Goal: Check status: Check status

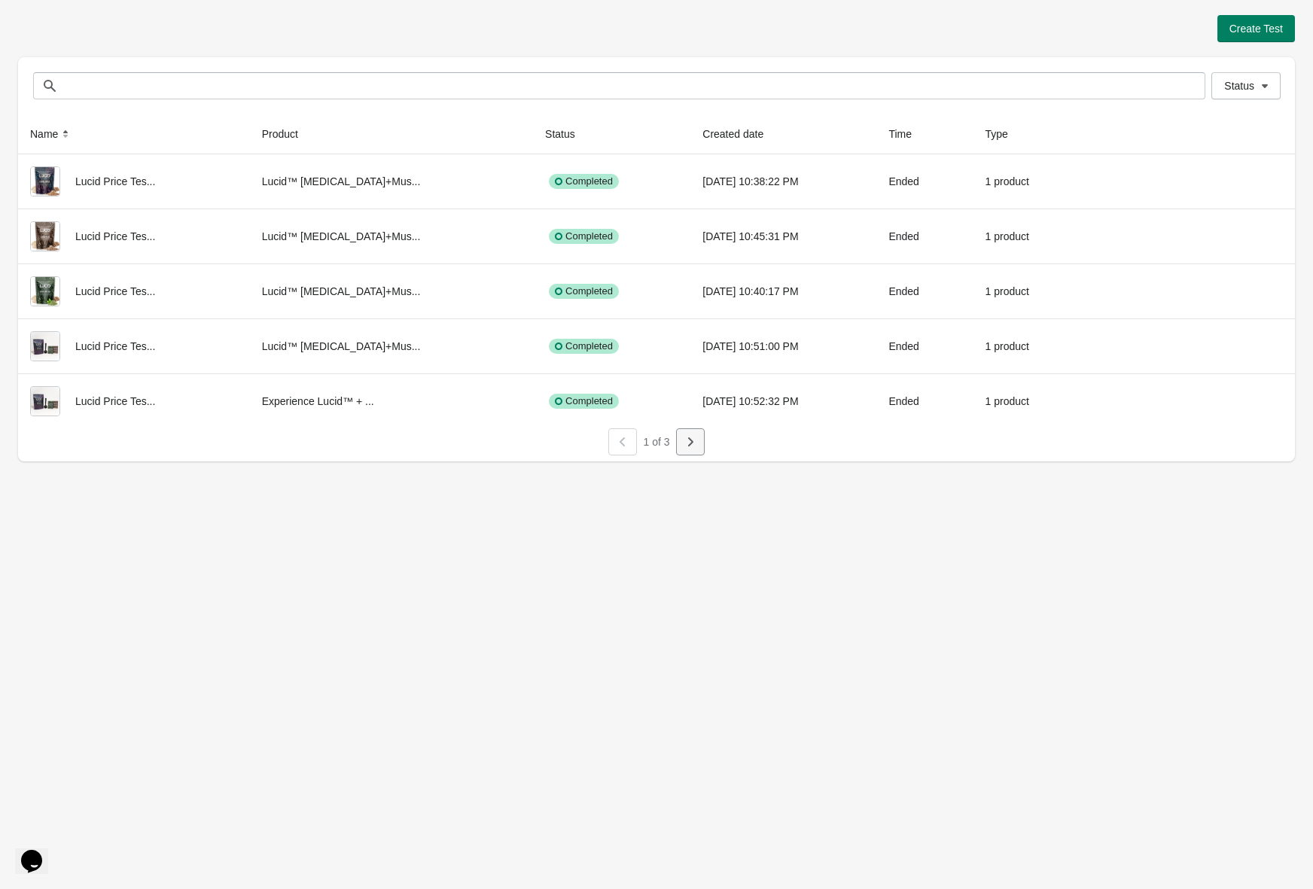
click at [683, 446] on icon "button" at bounding box center [690, 442] width 15 height 15
click at [700, 447] on button "button" at bounding box center [690, 441] width 29 height 27
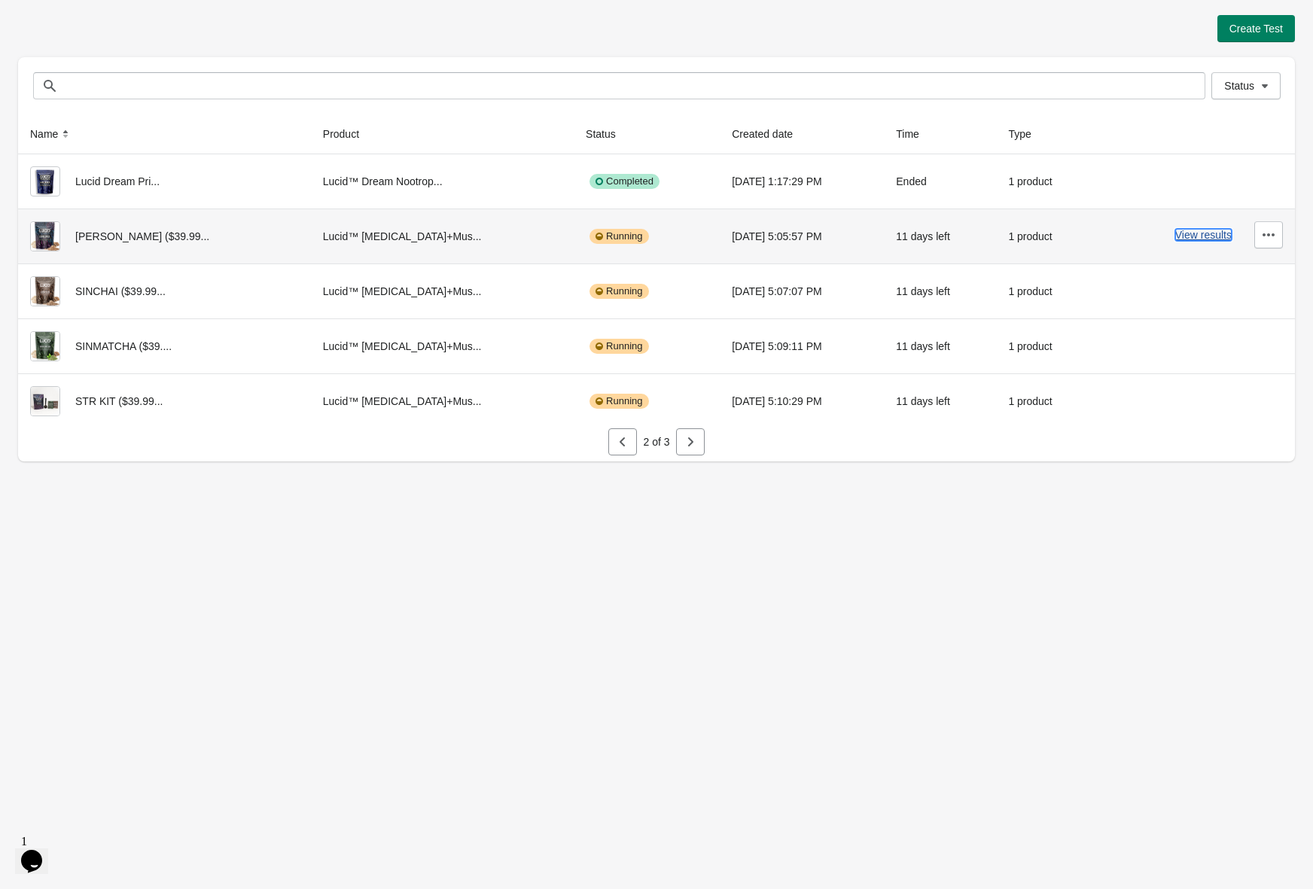
click at [1188, 236] on button "View results" at bounding box center [1204, 235] width 56 height 12
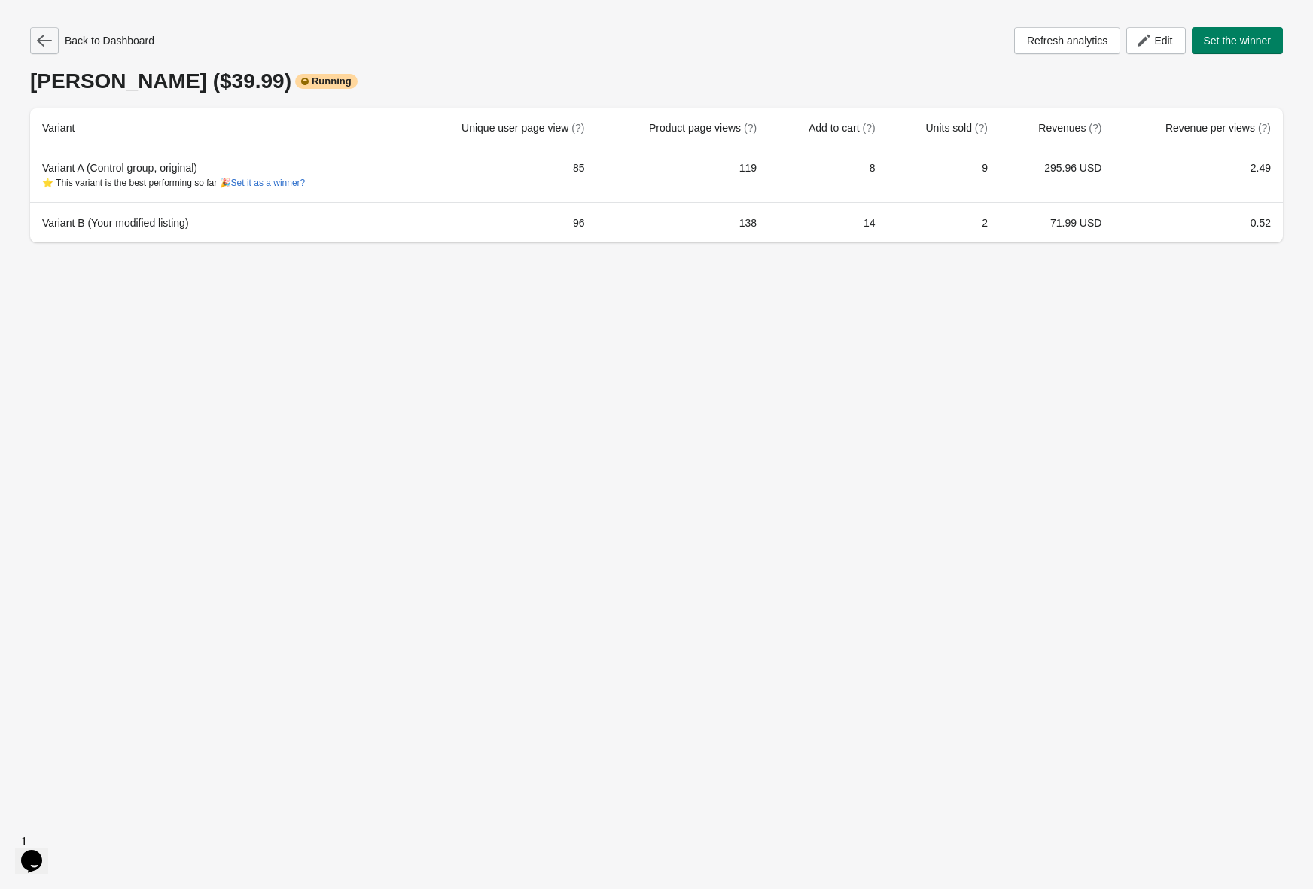
click at [42, 41] on icon "button" at bounding box center [44, 41] width 15 height 12
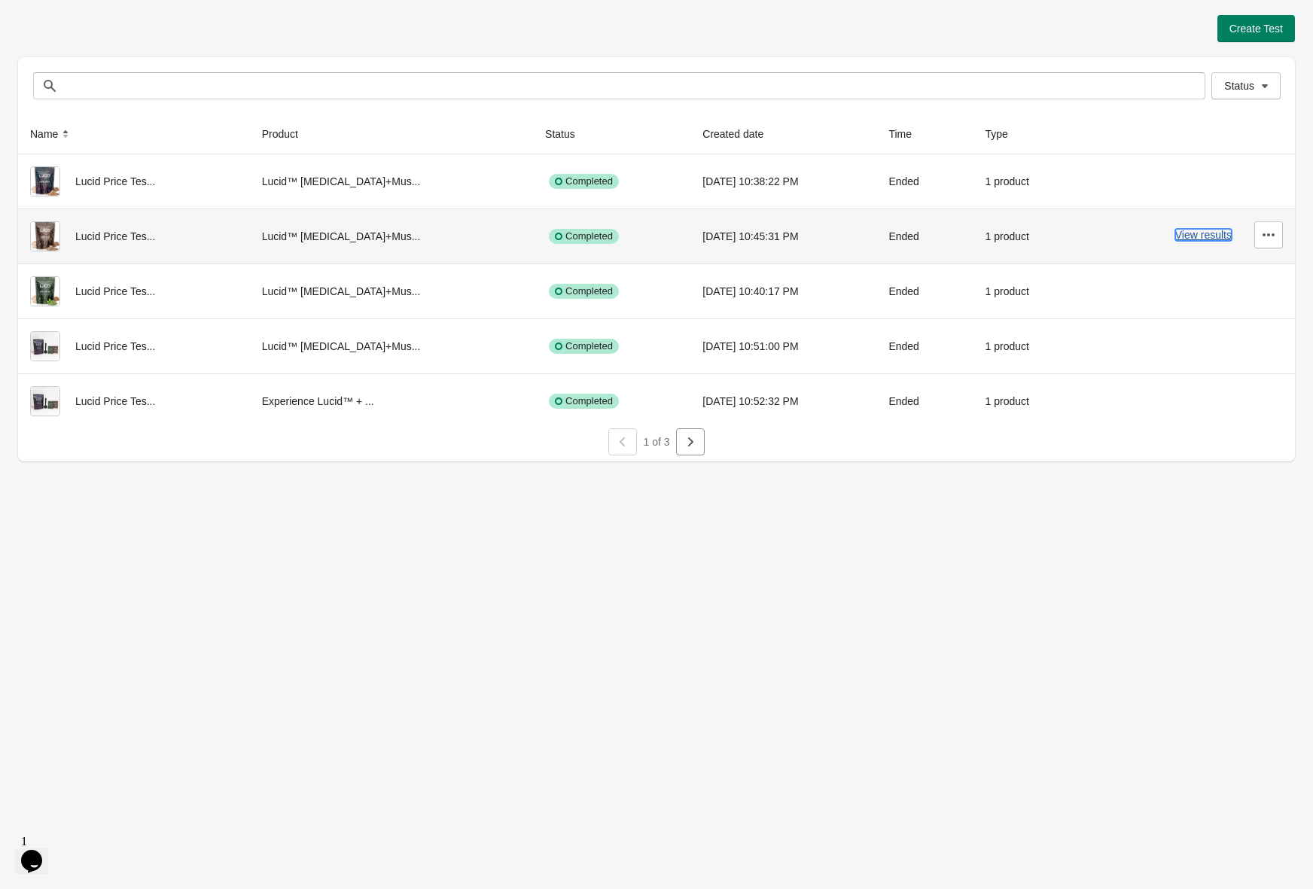
click at [1188, 233] on button "View results" at bounding box center [1204, 235] width 56 height 12
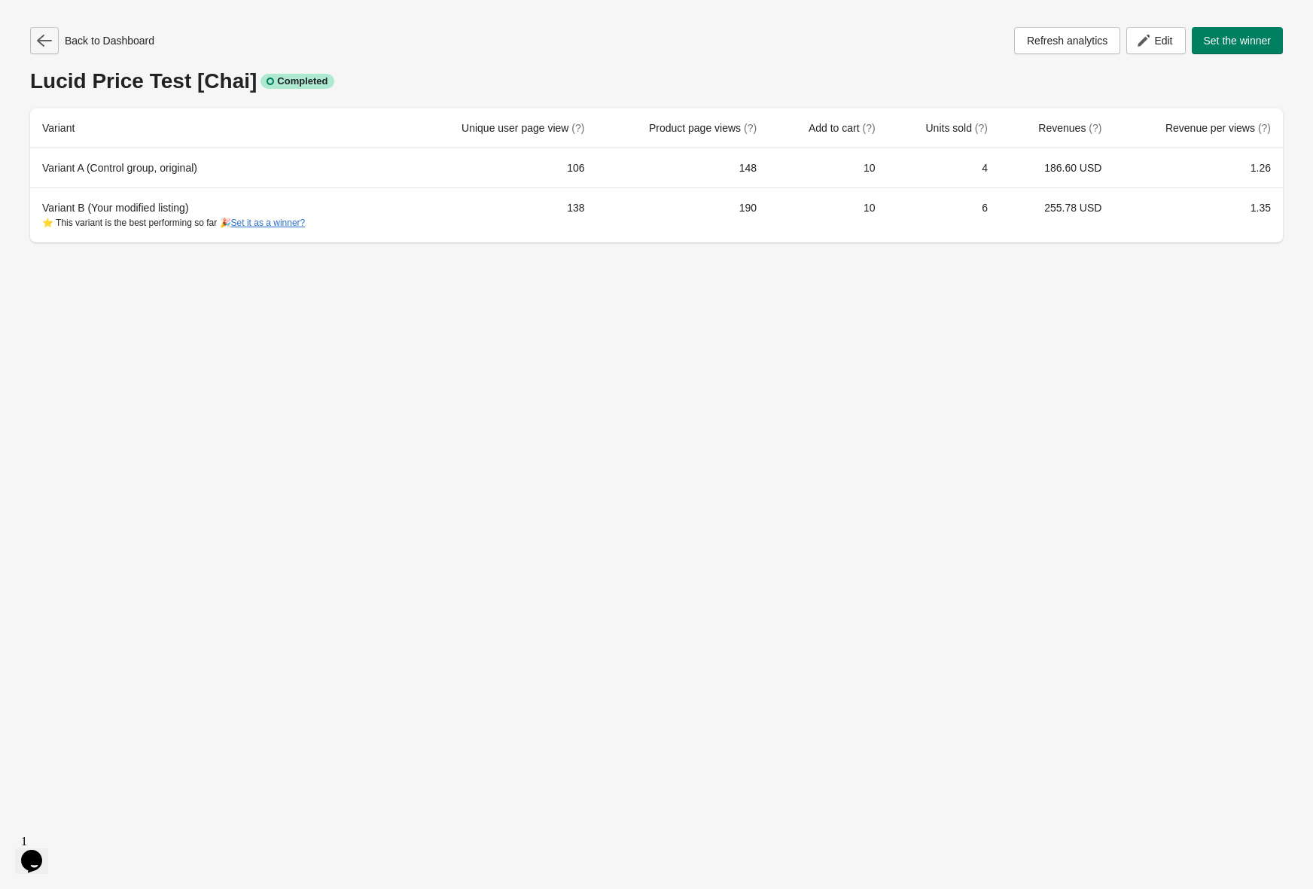
click at [46, 44] on icon "button" at bounding box center [44, 40] width 15 height 15
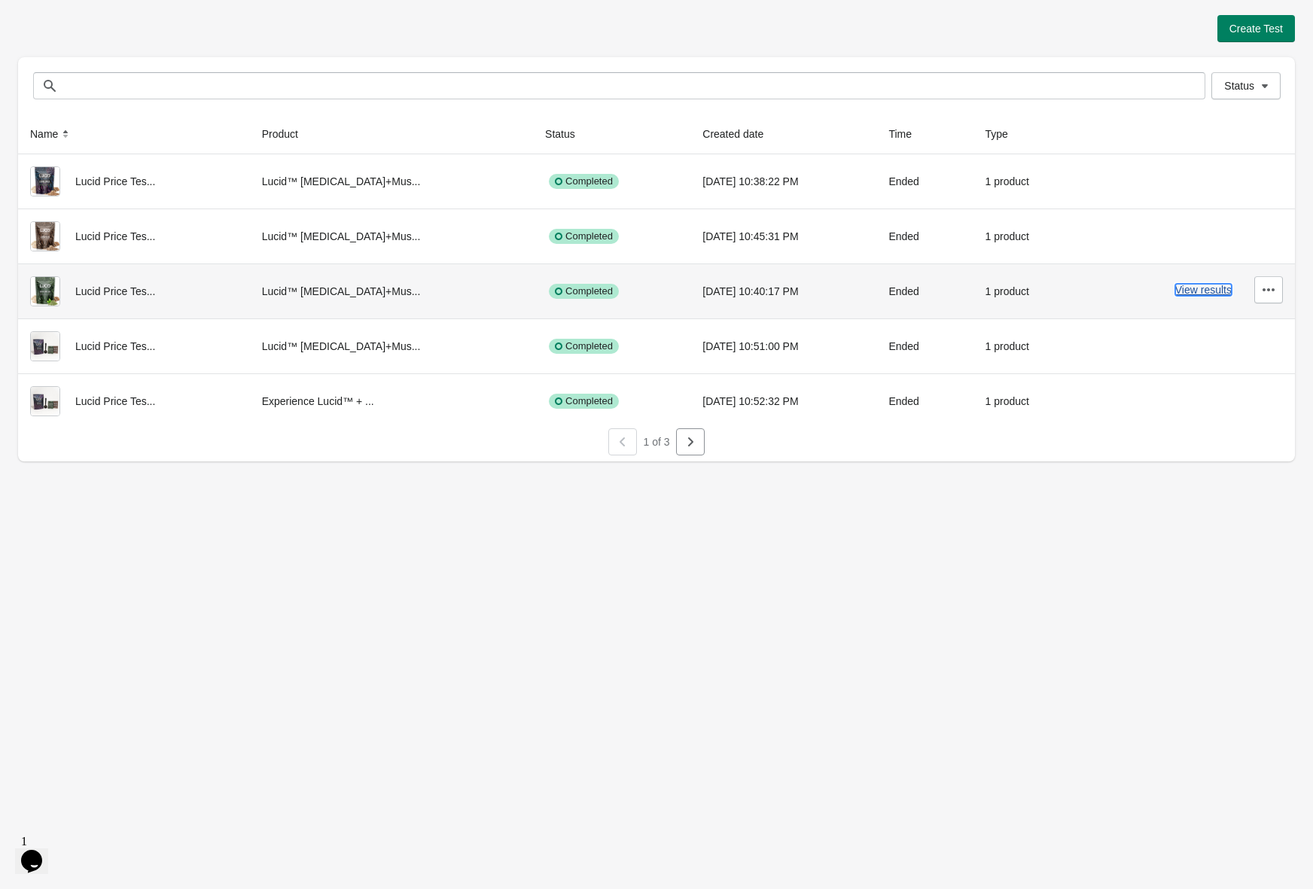
click at [1188, 291] on button "View results" at bounding box center [1204, 290] width 56 height 12
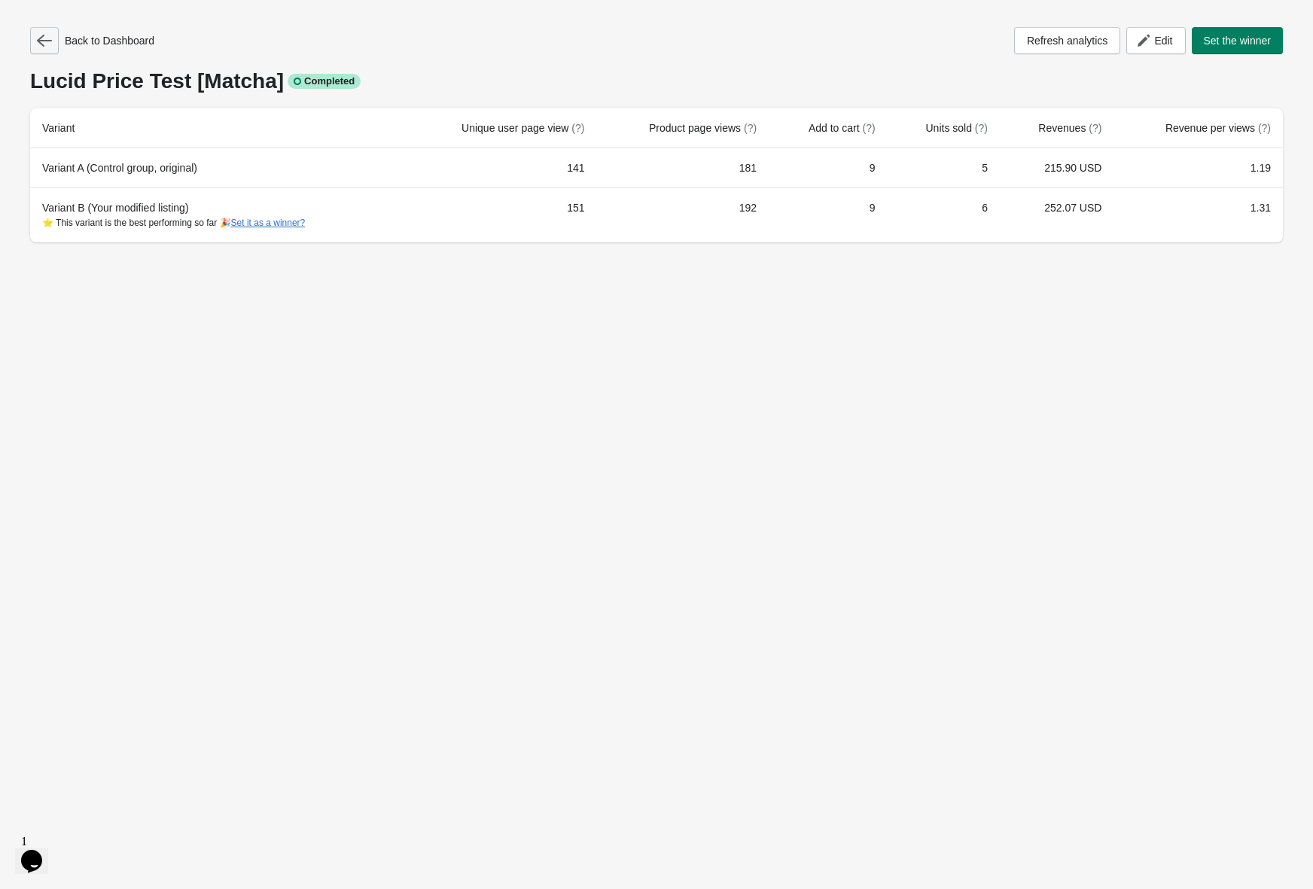
click at [40, 46] on icon "button" at bounding box center [44, 40] width 15 height 15
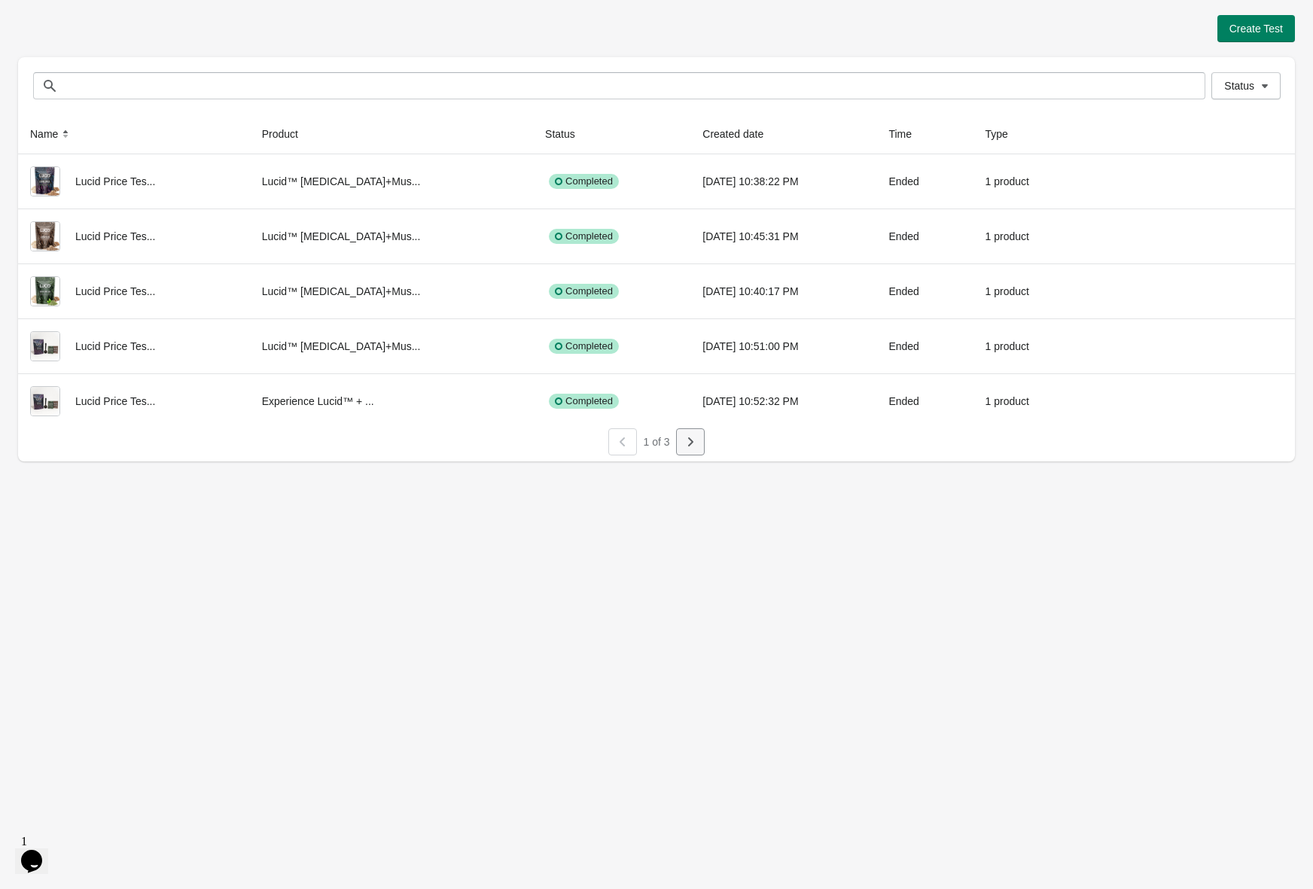
click at [697, 447] on icon "button" at bounding box center [690, 442] width 15 height 15
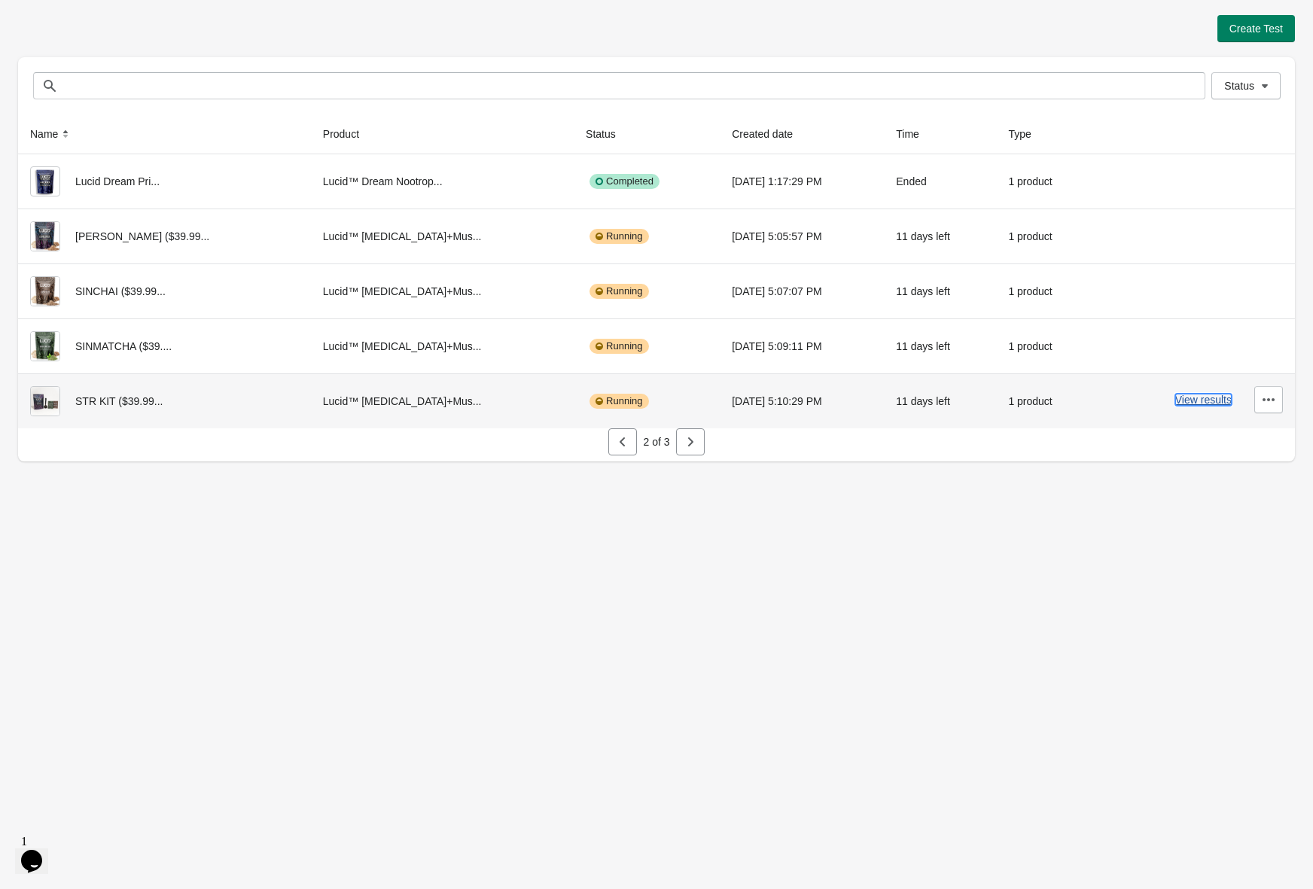
click at [1202, 404] on button "View results" at bounding box center [1204, 400] width 56 height 12
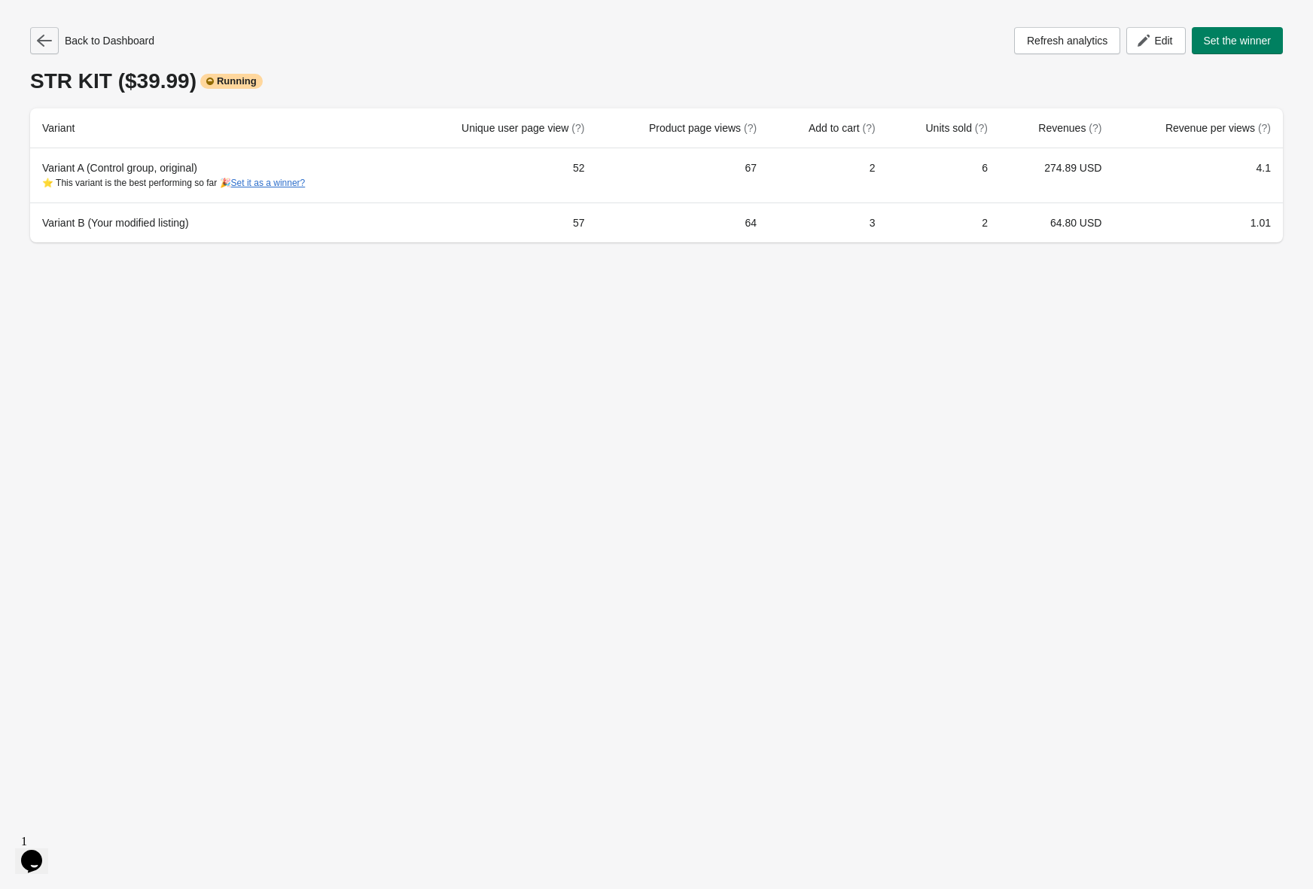
click at [46, 42] on icon "button" at bounding box center [44, 40] width 15 height 15
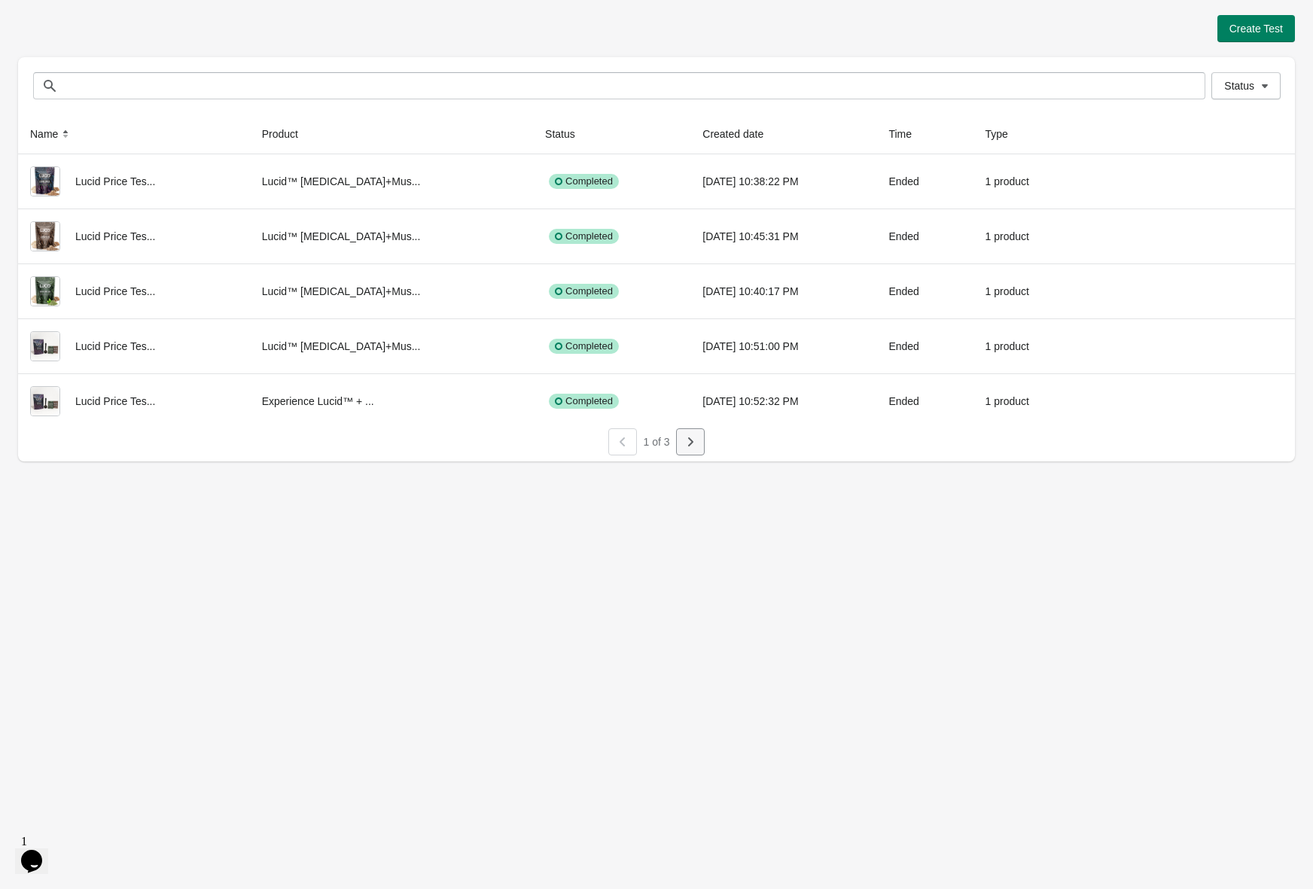
click at [696, 444] on icon "button" at bounding box center [690, 442] width 15 height 15
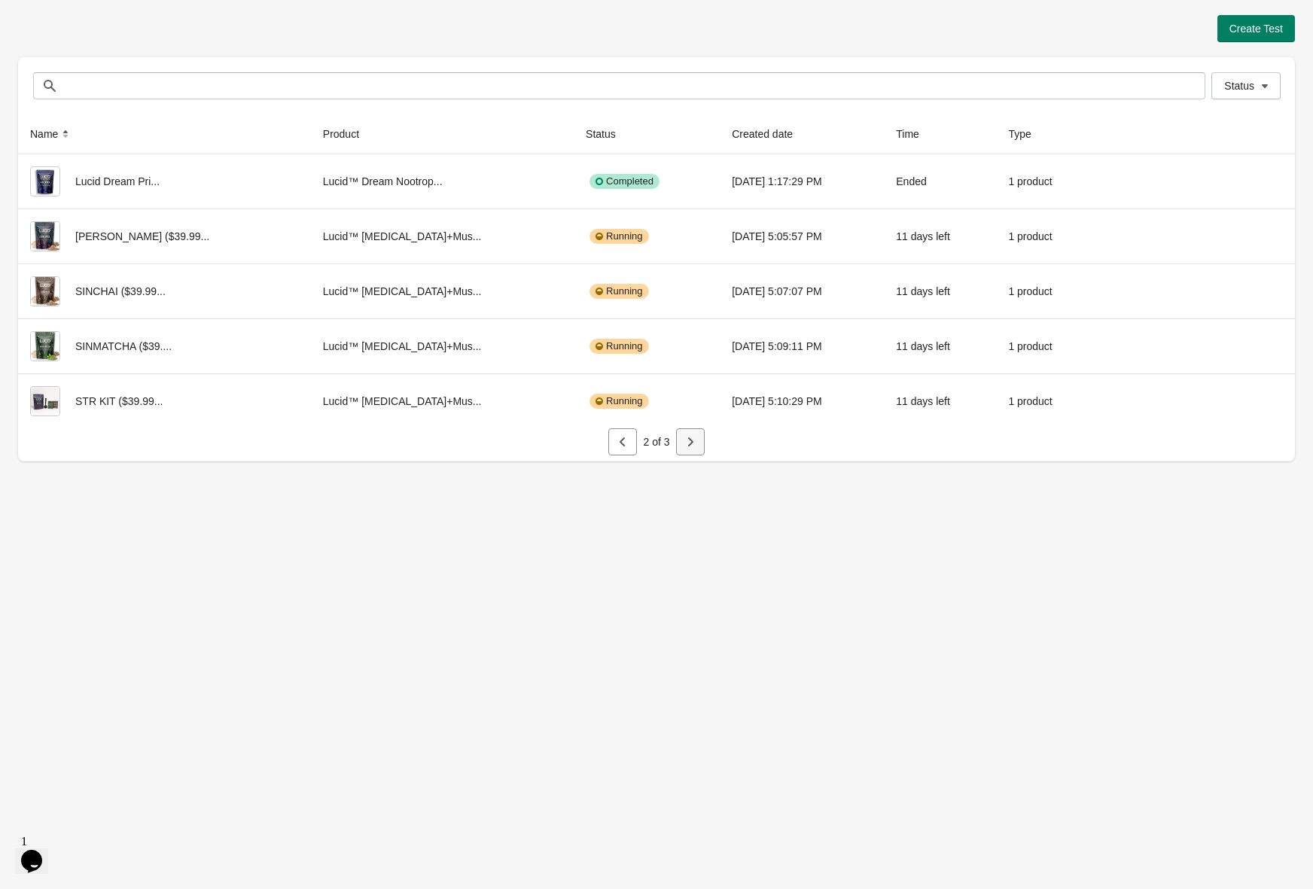
click at [696, 444] on icon "button" at bounding box center [690, 442] width 15 height 15
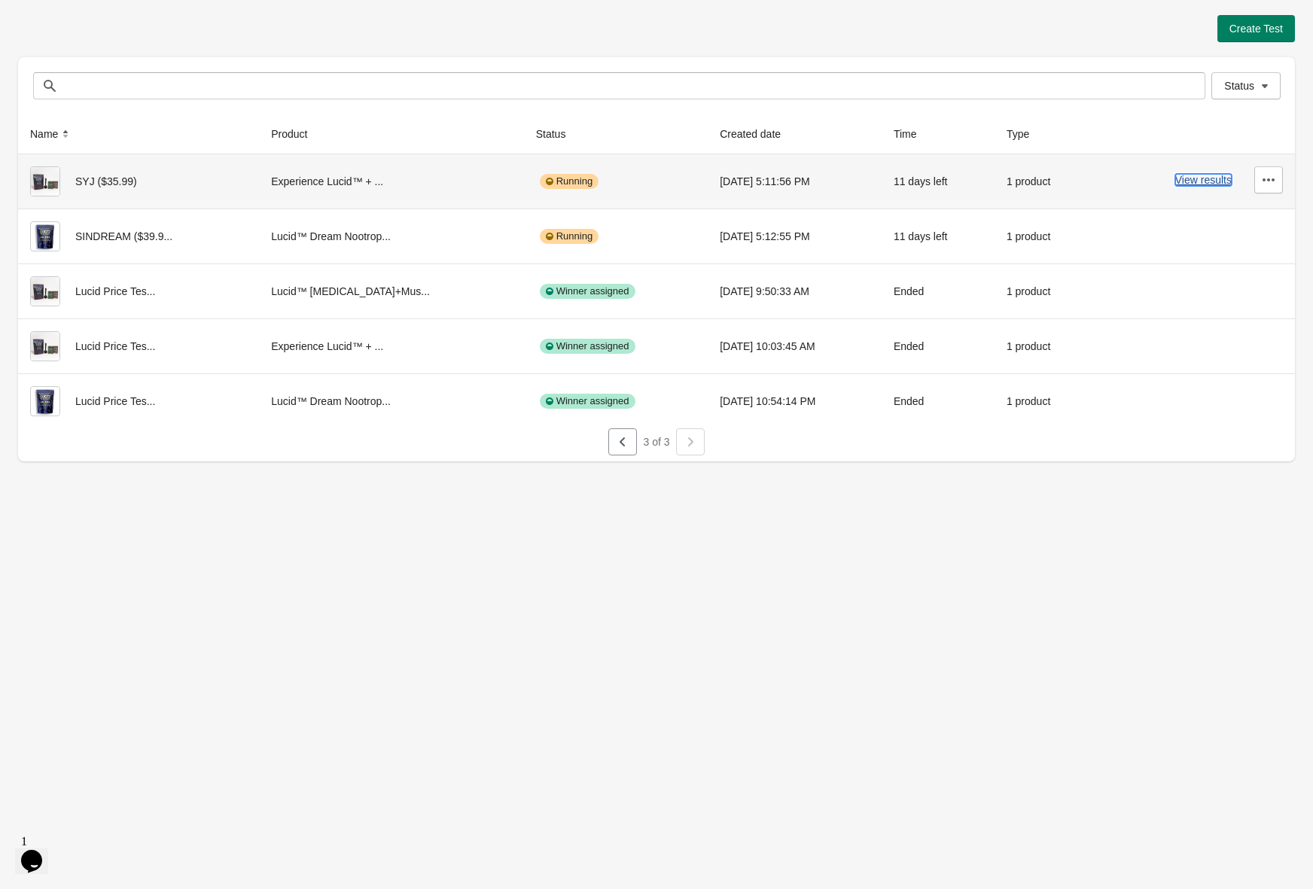
click at [1197, 179] on button "View results" at bounding box center [1204, 180] width 56 height 12
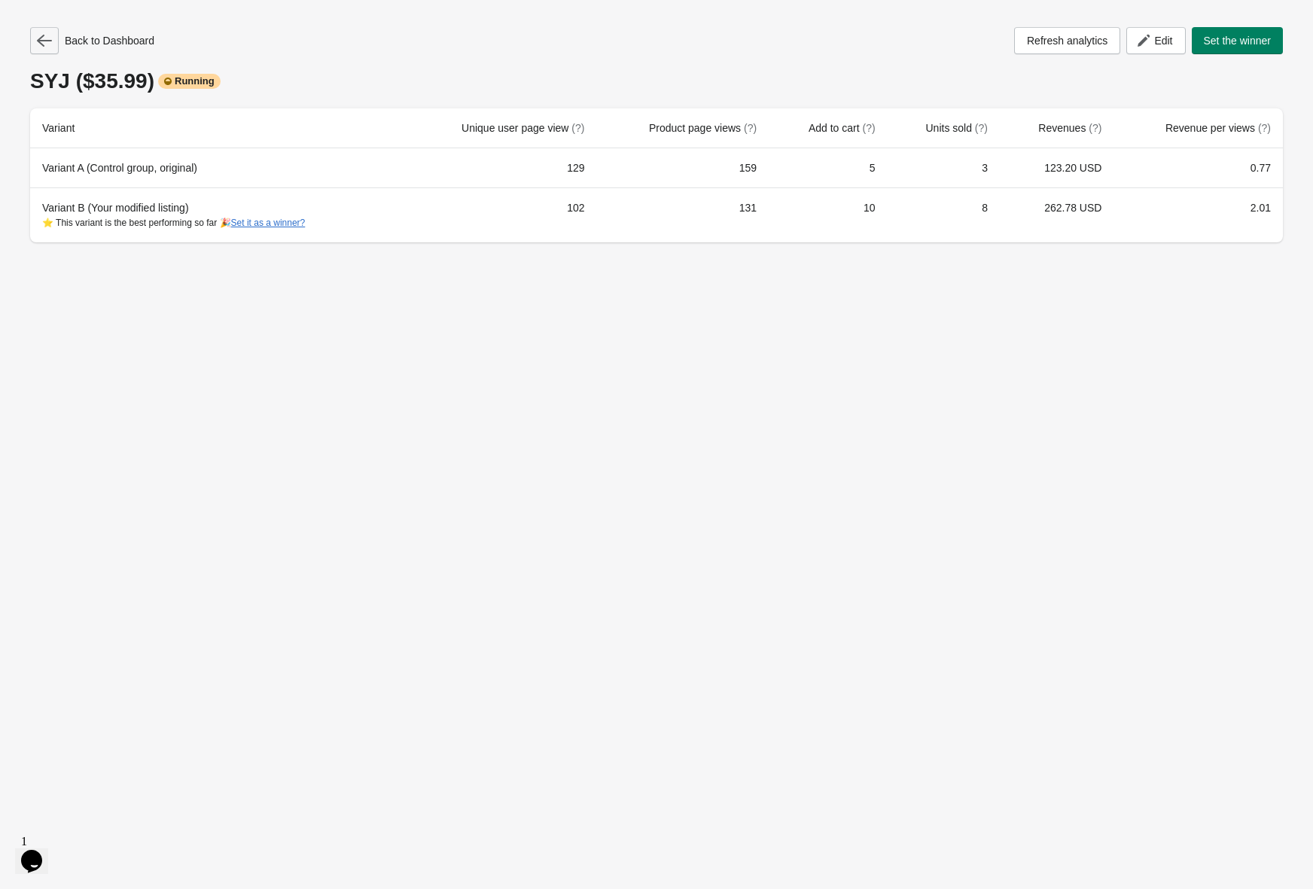
click at [38, 37] on icon "button" at bounding box center [44, 40] width 15 height 15
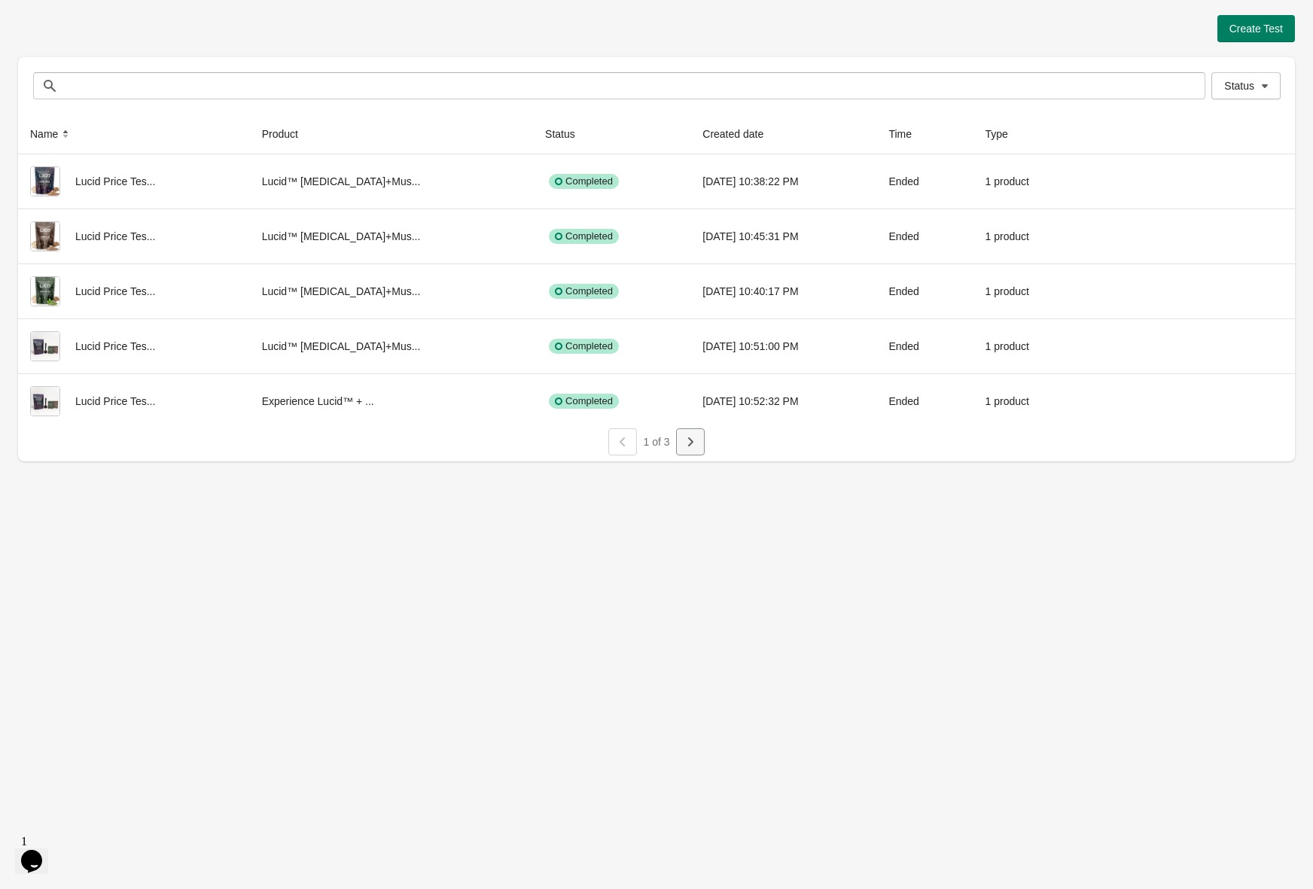
click at [698, 438] on button "button" at bounding box center [690, 441] width 29 height 27
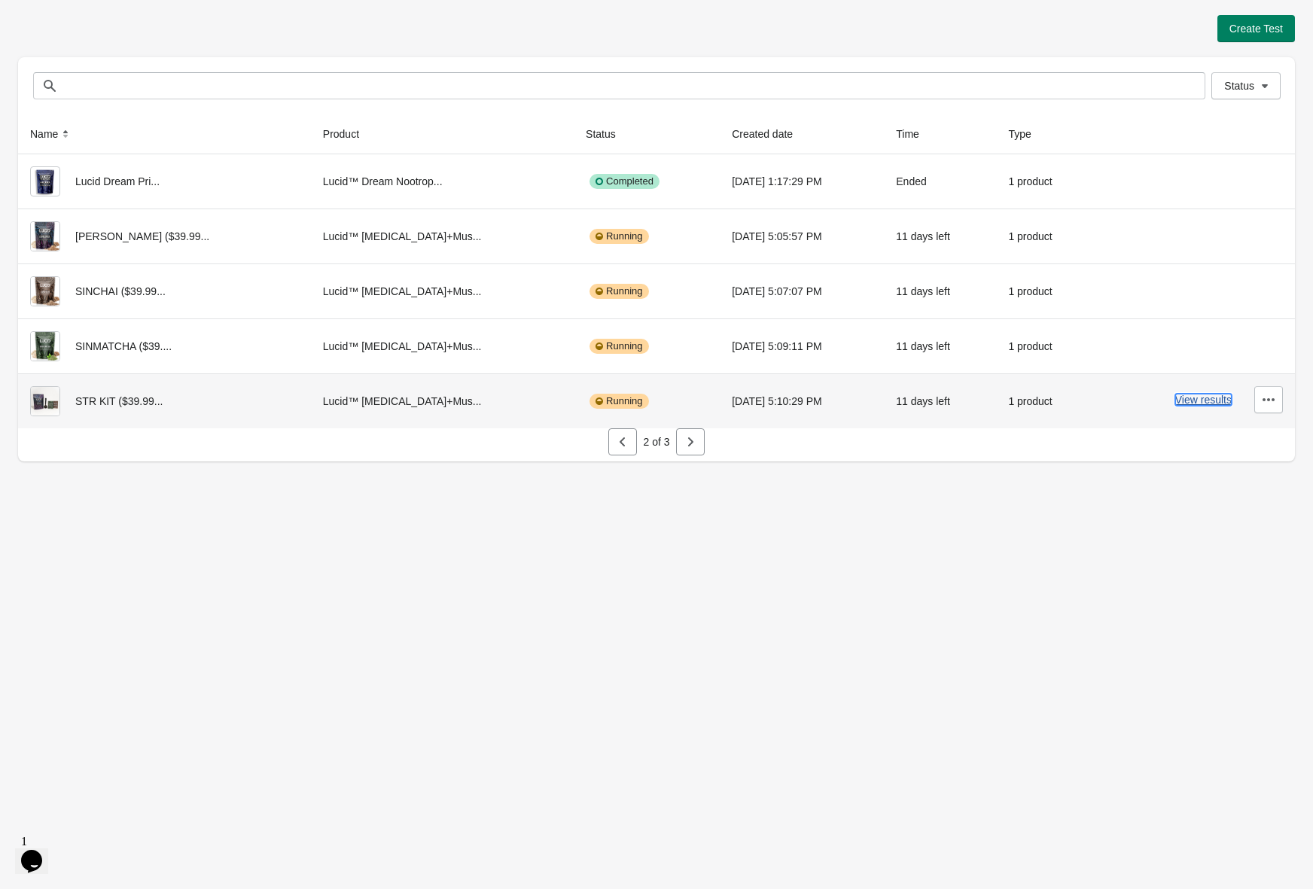
click at [1199, 401] on button "View results" at bounding box center [1204, 400] width 56 height 12
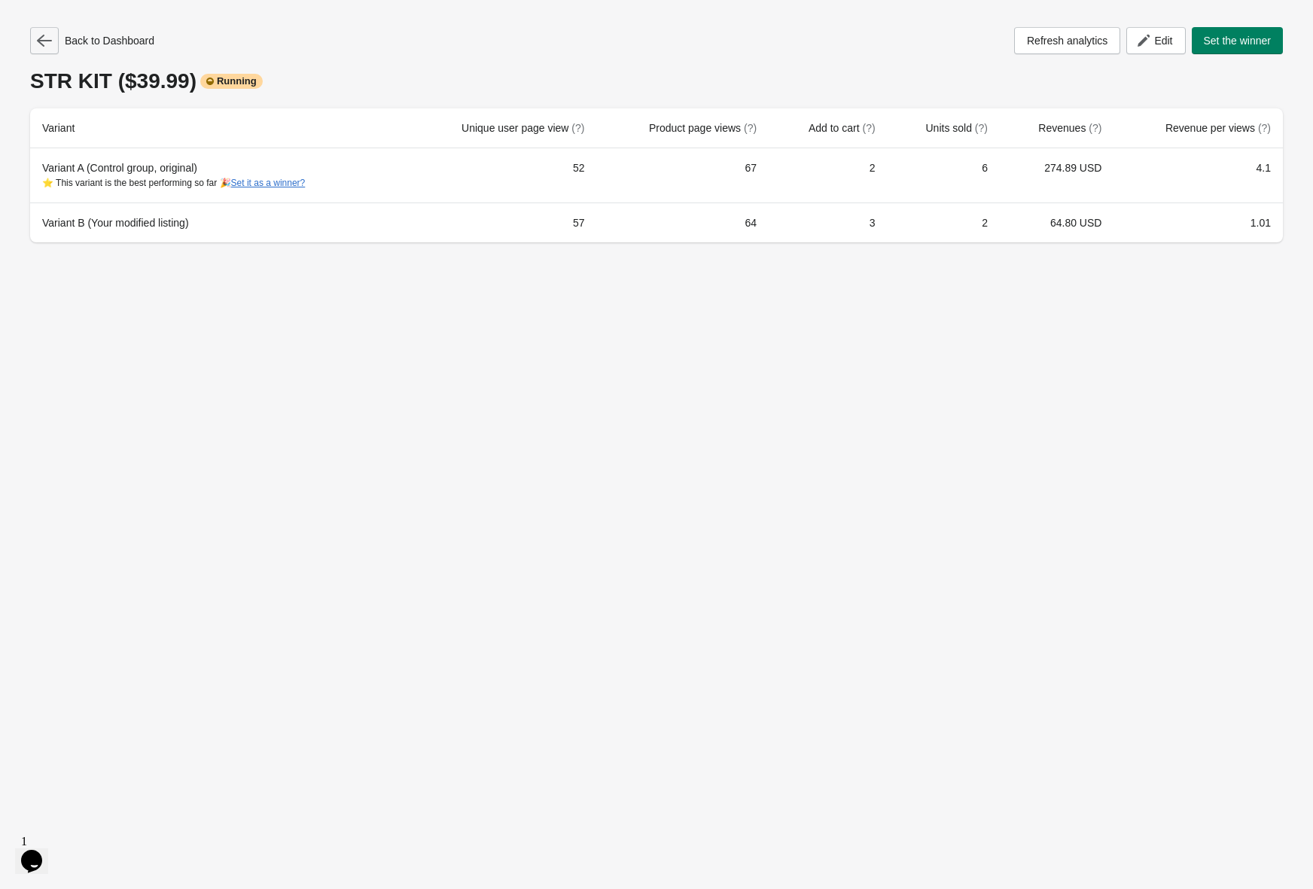
click at [47, 41] on icon "button" at bounding box center [44, 40] width 15 height 15
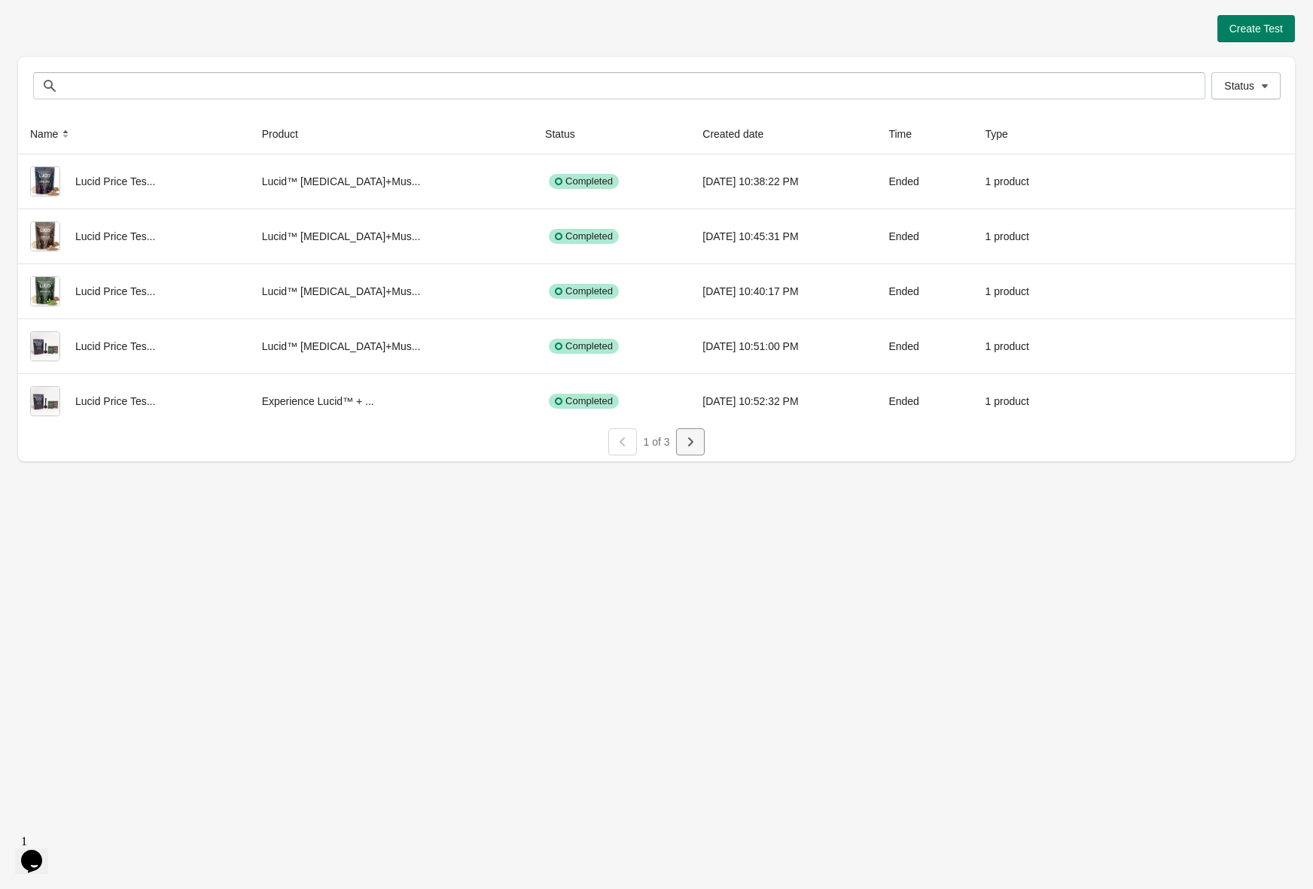
click at [683, 444] on icon "button" at bounding box center [690, 442] width 15 height 15
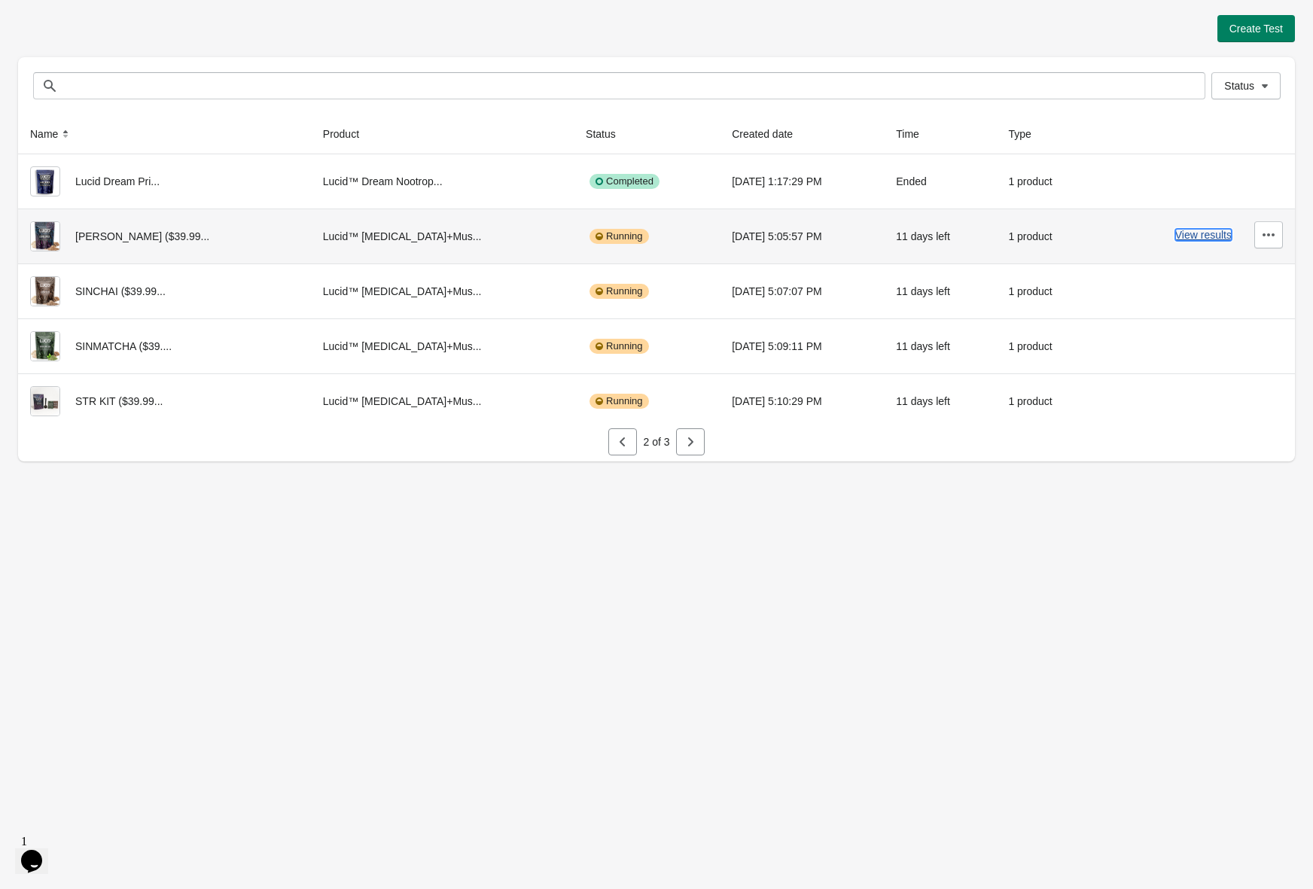
click at [1197, 229] on button "View results" at bounding box center [1204, 235] width 56 height 12
